Goal: Transaction & Acquisition: Purchase product/service

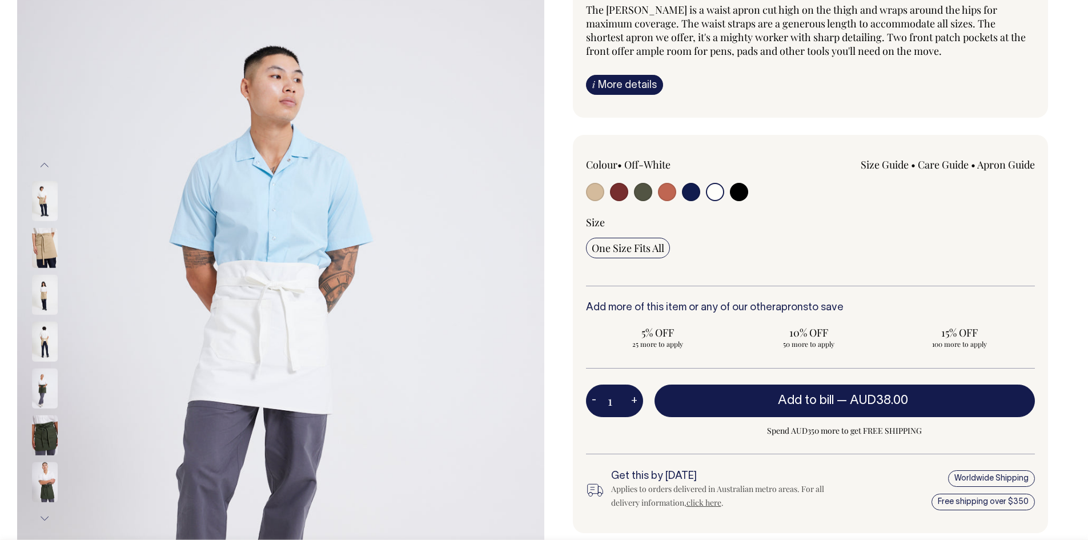
scroll to position [114, 0]
click at [715, 196] on input "radio" at bounding box center [715, 191] width 18 height 18
click at [45, 518] on button "Next" at bounding box center [44, 518] width 17 height 26
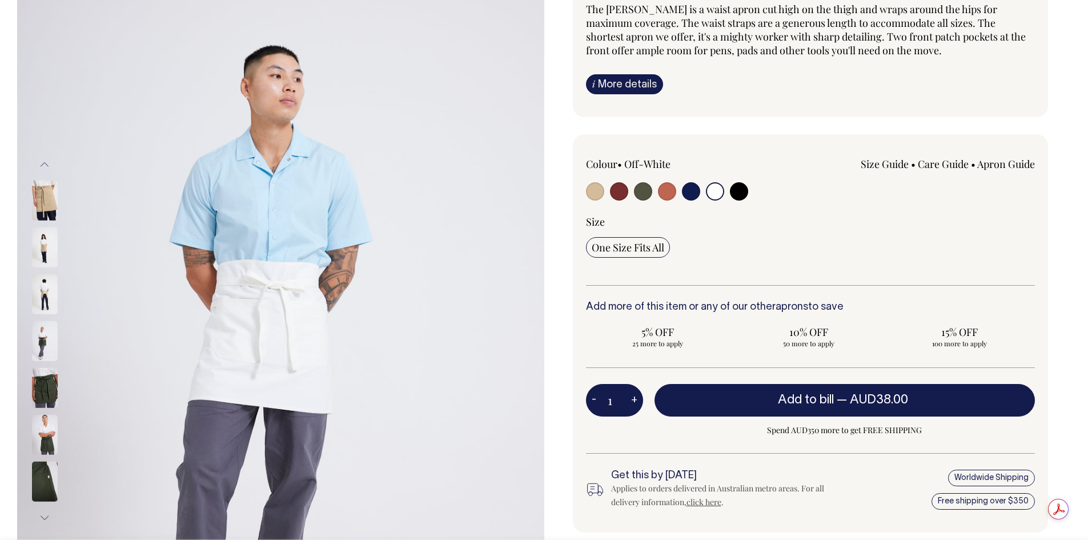
click at [45, 518] on button "Next" at bounding box center [44, 518] width 17 height 26
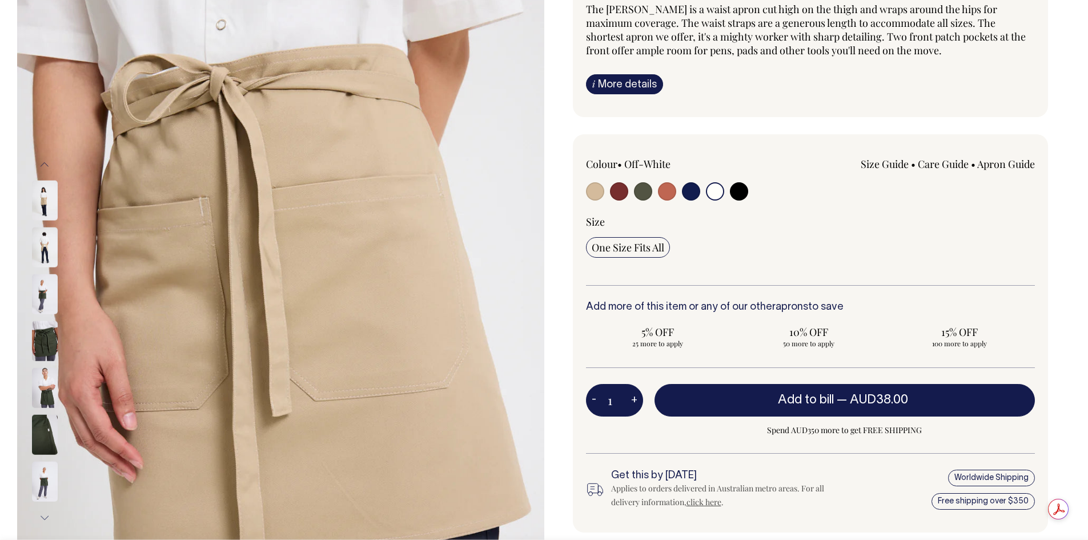
click at [45, 518] on button "Next" at bounding box center [44, 518] width 17 height 26
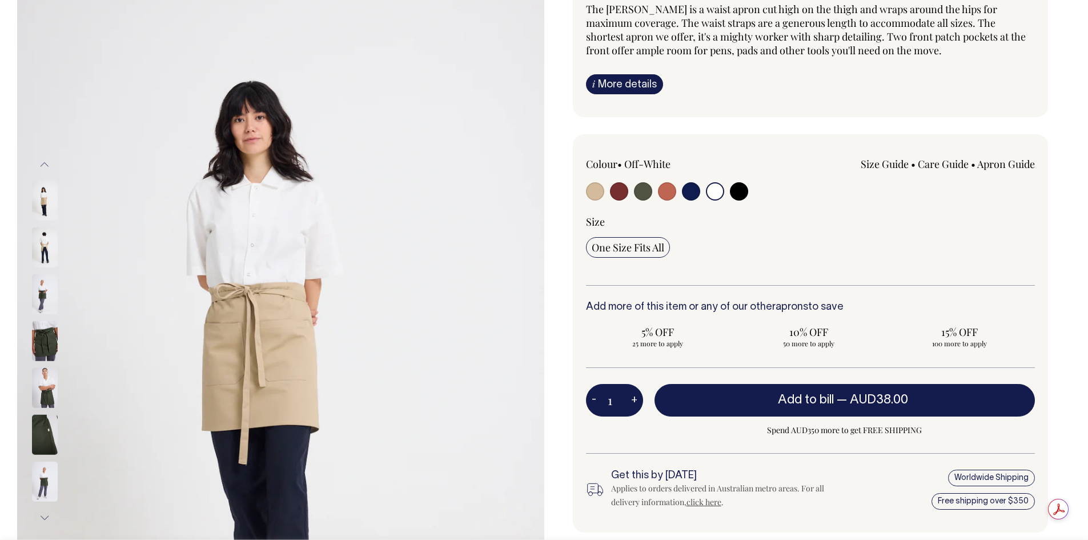
click at [45, 518] on button "Next" at bounding box center [44, 518] width 17 height 26
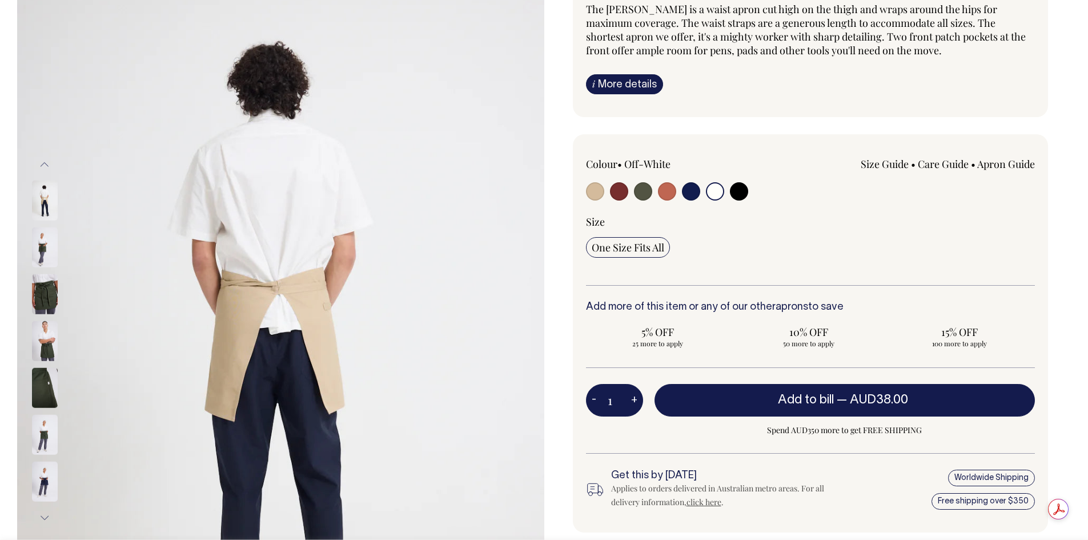
click at [45, 518] on button "Next" at bounding box center [44, 518] width 17 height 26
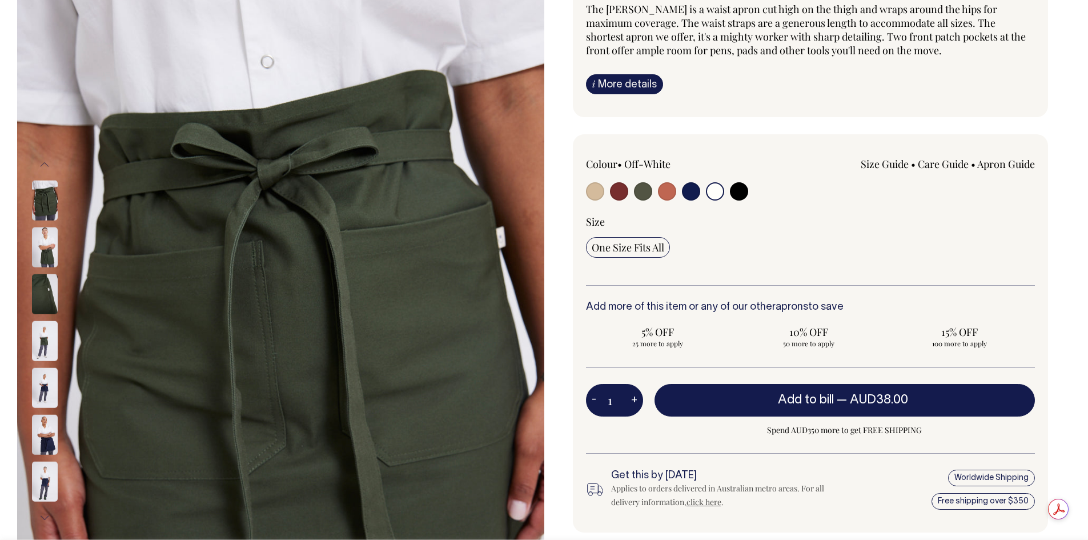
click at [45, 518] on button "Next" at bounding box center [44, 518] width 17 height 26
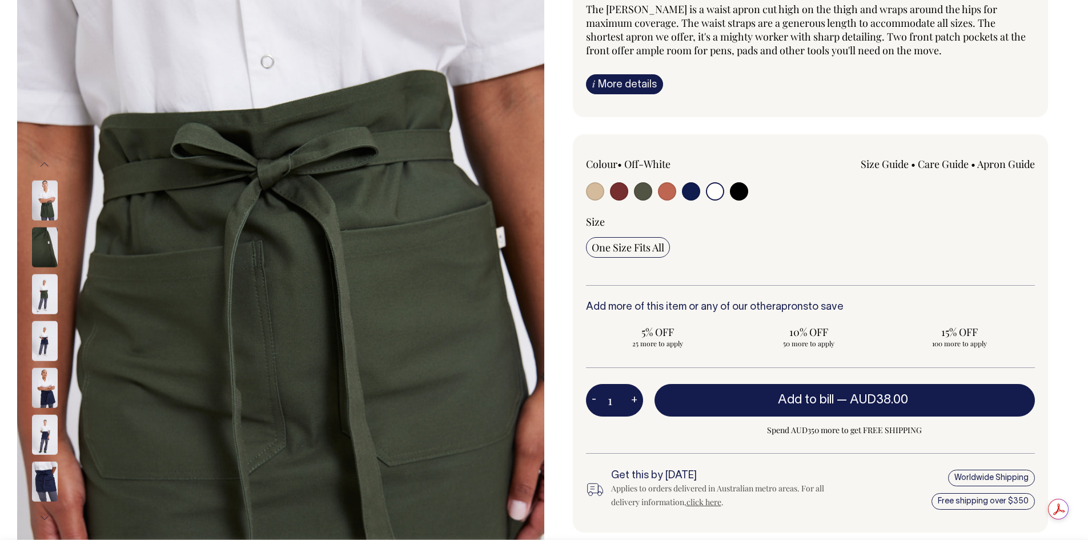
click at [45, 518] on button "Next" at bounding box center [44, 518] width 17 height 26
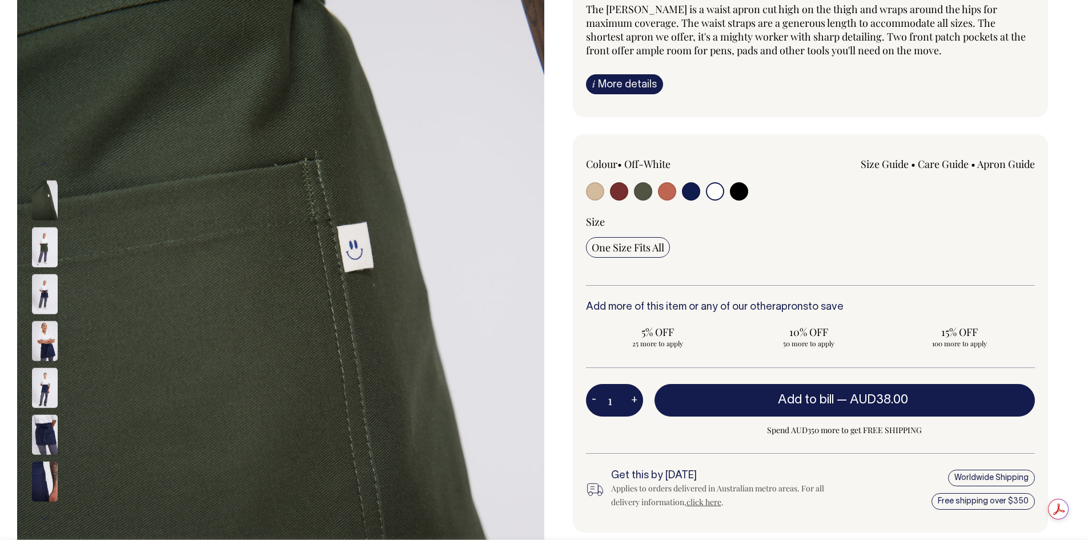
click at [45, 518] on button "Next" at bounding box center [44, 518] width 17 height 26
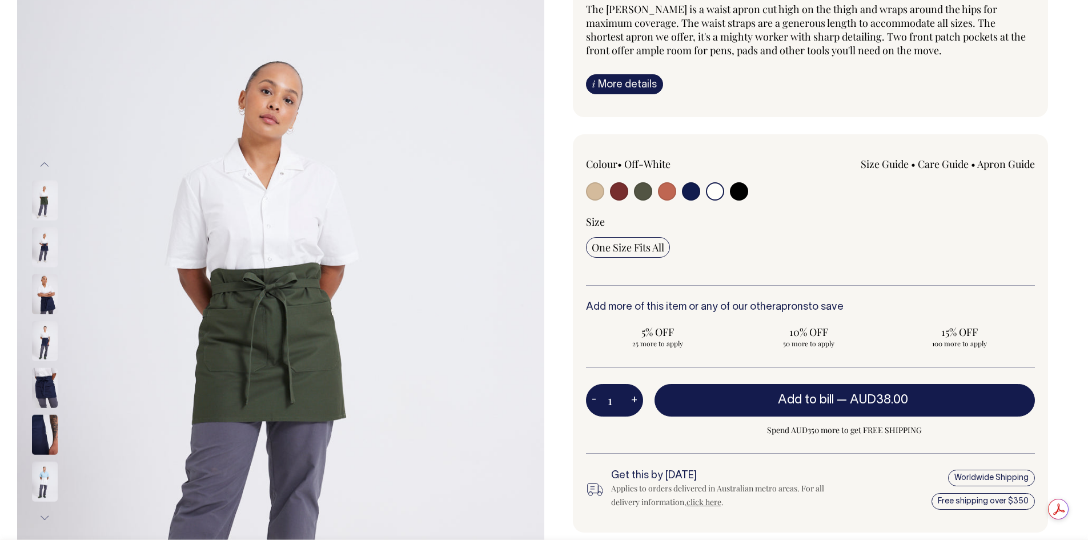
click at [45, 518] on button "Next" at bounding box center [44, 518] width 17 height 26
click at [717, 197] on input "radio" at bounding box center [715, 191] width 18 height 18
click at [43, 166] on button "Previous" at bounding box center [44, 164] width 17 height 26
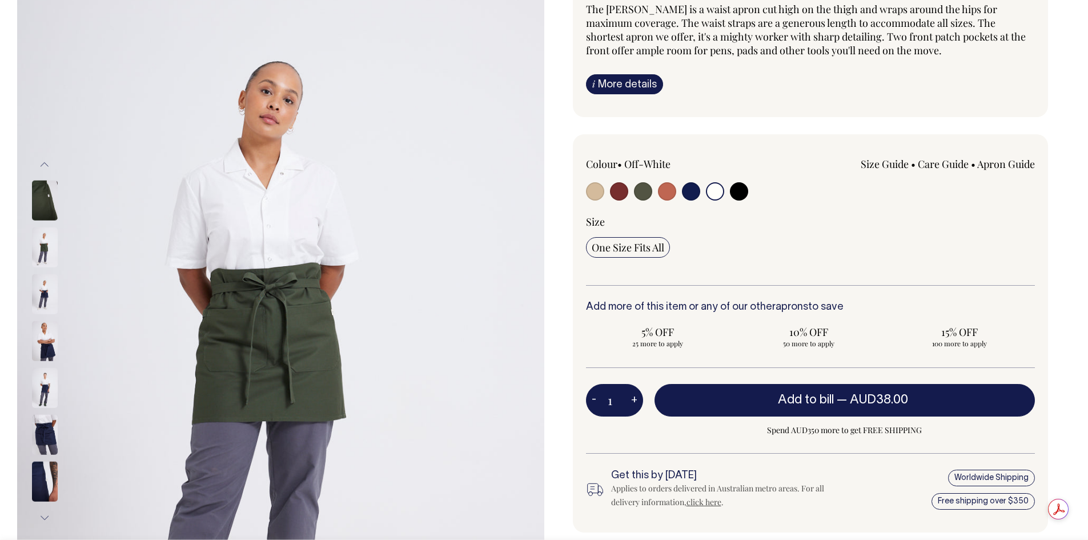
click at [43, 166] on button "Previous" at bounding box center [44, 164] width 17 height 26
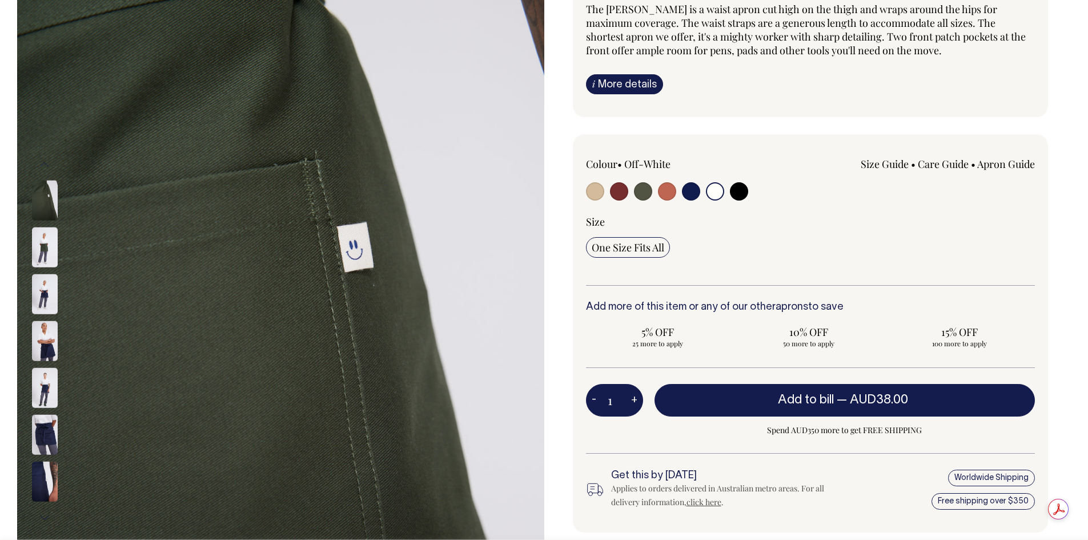
click at [43, 166] on button "Previous" at bounding box center [44, 164] width 17 height 26
